Goal: Find specific page/section: Find specific page/section

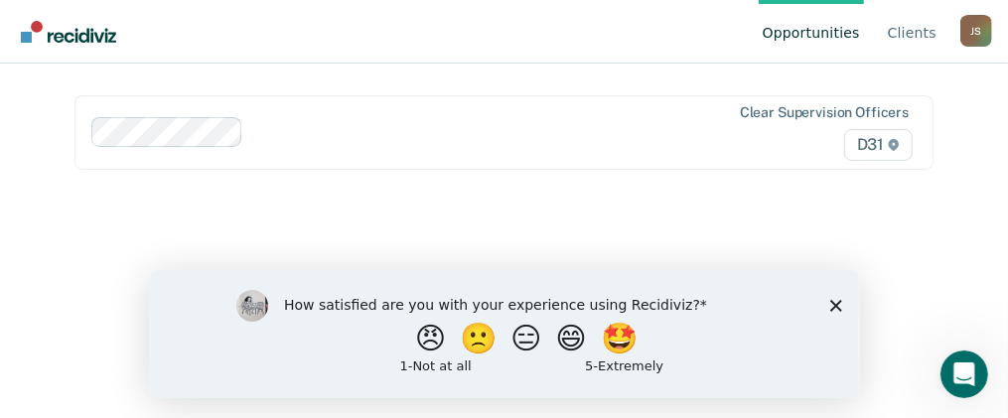
click at [833, 310] on icon "Close survey" at bounding box center [835, 305] width 12 height 12
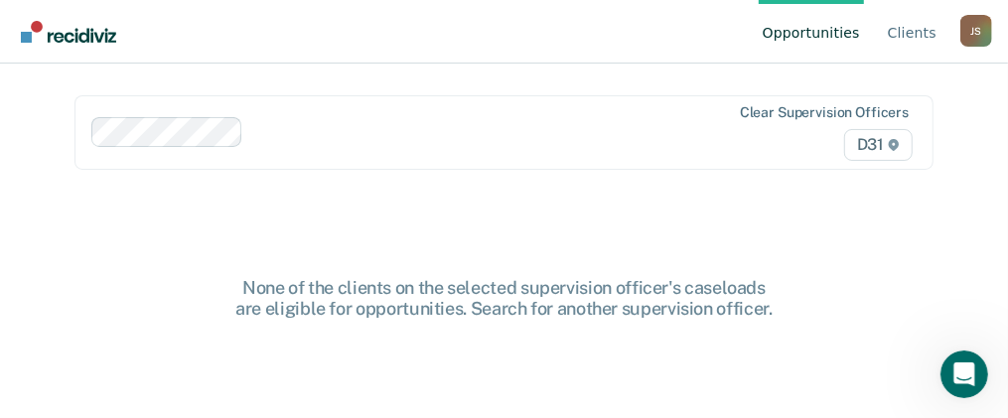
click at [894, 149] on div "Clear supervision officers D31" at bounding box center [504, 132] width 860 height 74
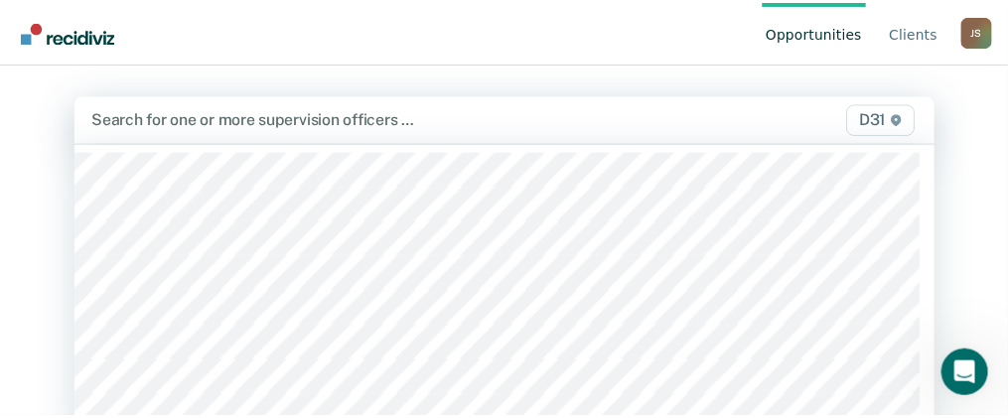
scroll to position [23, 0]
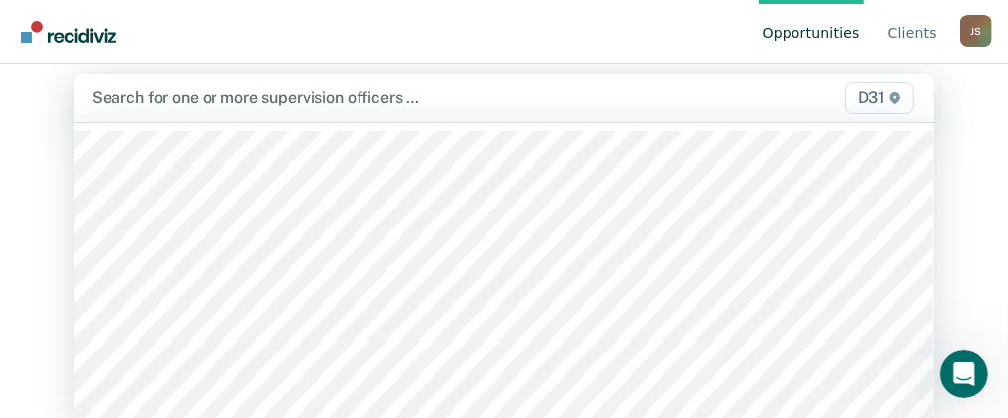
click at [831, 122] on div "All selected options have been cleared. 39 results available. Use Up and Down t…" at bounding box center [504, 98] width 860 height 48
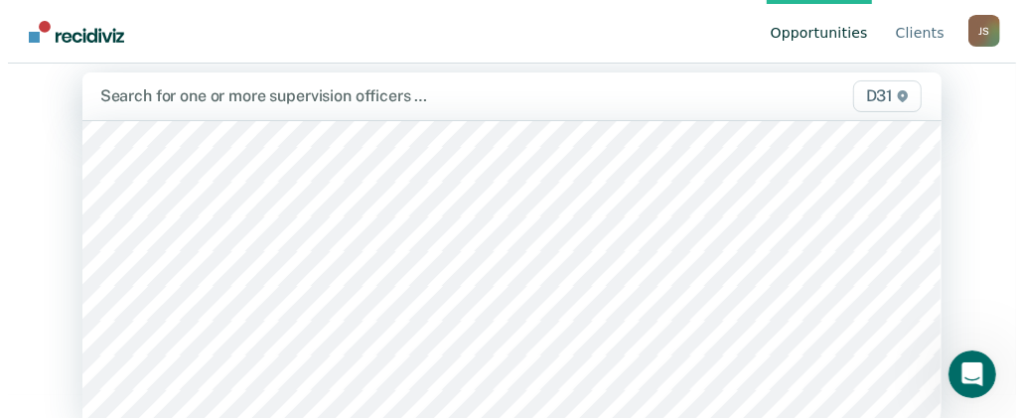
scroll to position [0, 0]
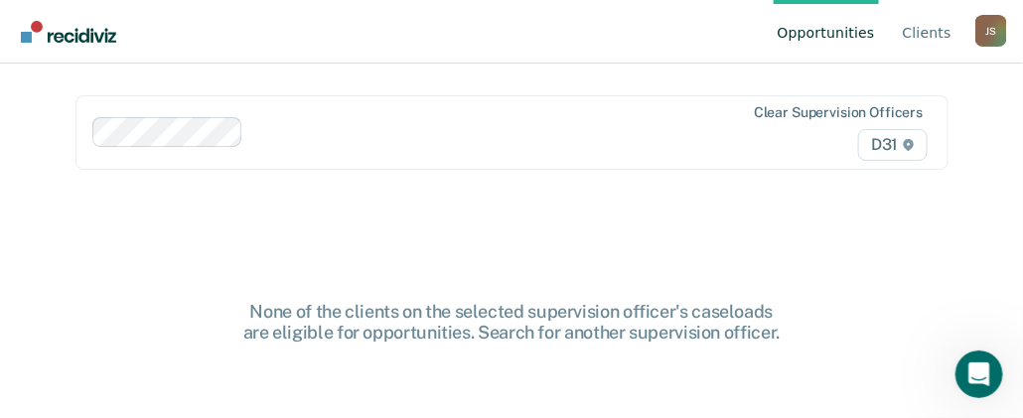
click at [855, 254] on div "None of the clients on the selected supervision officer's caseloads are eligibl…" at bounding box center [511, 292] width 873 height 196
